Goal: Obtain resource: Download file/media

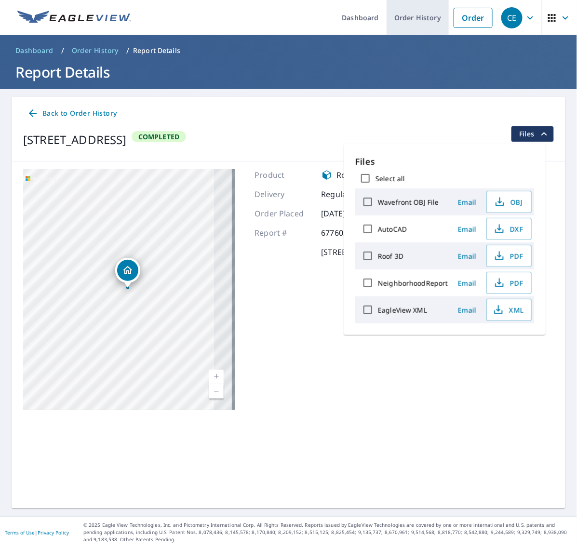
click at [413, 17] on link "Order History" at bounding box center [417, 17] width 62 height 35
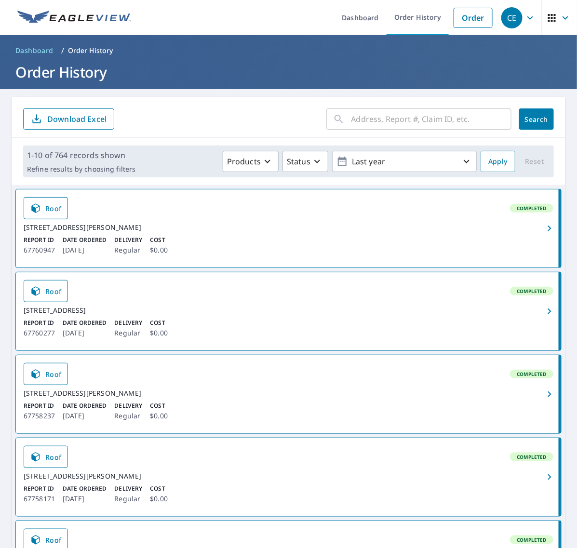
click at [417, 107] on input "text" at bounding box center [431, 118] width 160 height 27
paste input "35 [PERSON_NAME]"
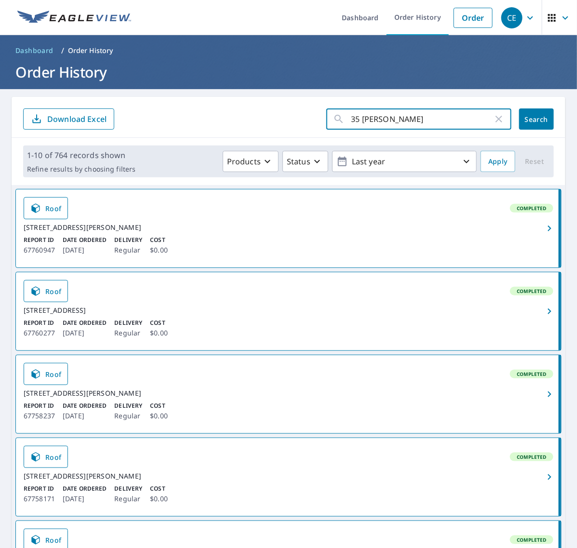
type input "35 [PERSON_NAME]"
click at [531, 115] on span "Search" at bounding box center [535, 119] width 19 height 9
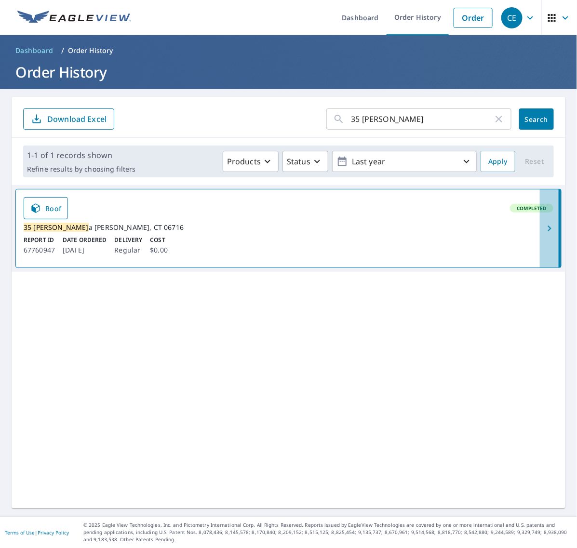
click at [543, 230] on icon "button" at bounding box center [549, 229] width 12 height 12
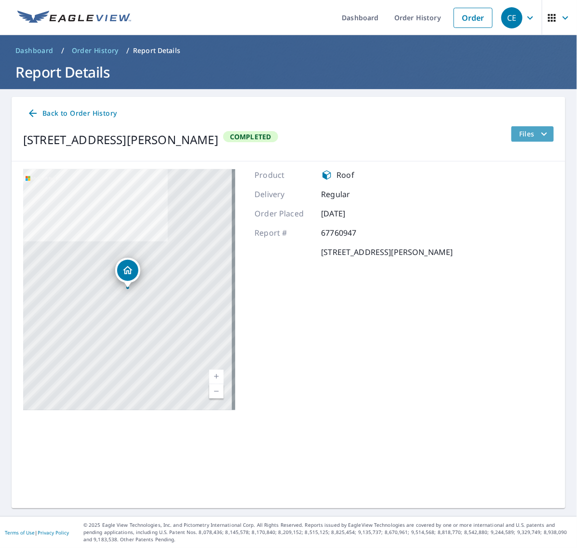
click at [538, 130] on icon "filesDropdownBtn-67760947" at bounding box center [544, 134] width 12 height 12
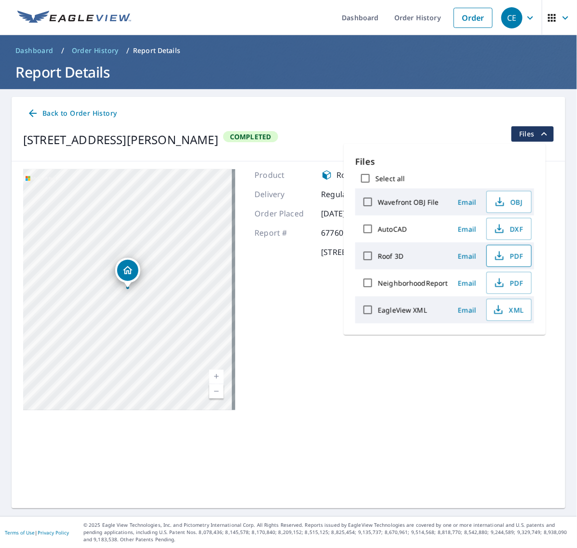
click at [508, 254] on span "PDF" at bounding box center [507, 256] width 31 height 12
click at [512, 309] on span "XML" at bounding box center [507, 310] width 31 height 12
click at [412, 24] on link "Order History" at bounding box center [417, 17] width 62 height 35
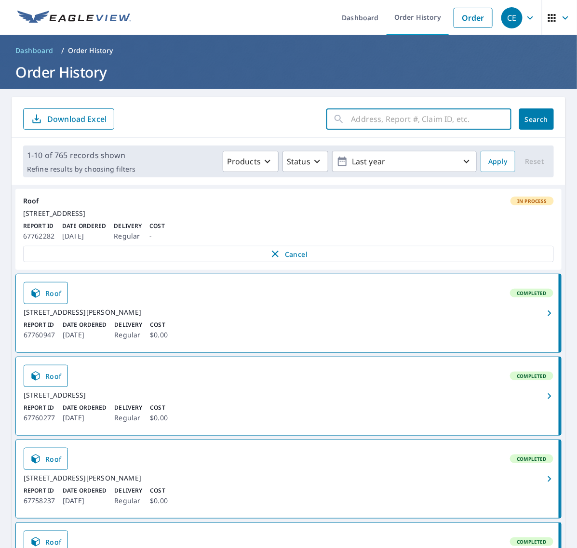
click at [386, 122] on input "text" at bounding box center [431, 118] width 160 height 27
paste input "Burslem"
type input "Burslem"
click at [526, 119] on span "Search" at bounding box center [535, 119] width 19 height 9
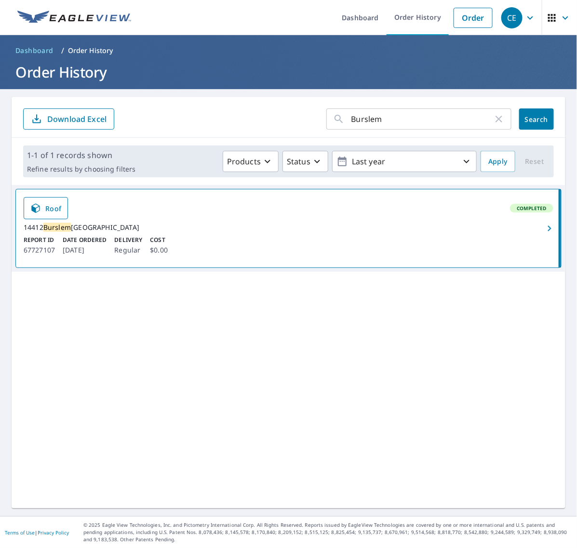
click at [541, 225] on button "button" at bounding box center [549, 228] width 21 height 78
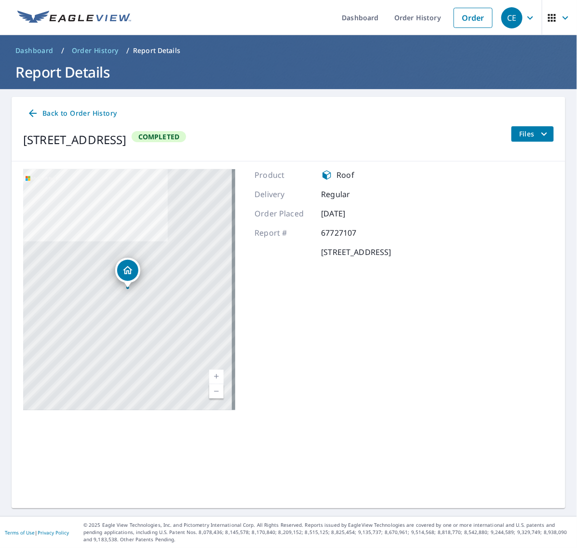
click at [541, 137] on button "Files" at bounding box center [532, 133] width 43 height 15
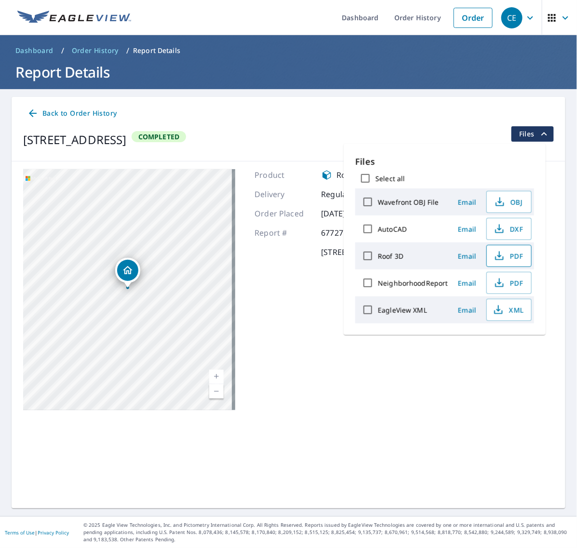
click at [513, 250] on span "PDF" at bounding box center [507, 256] width 31 height 12
click at [507, 312] on span "XML" at bounding box center [507, 310] width 31 height 12
